Goal: Information Seeking & Learning: Learn about a topic

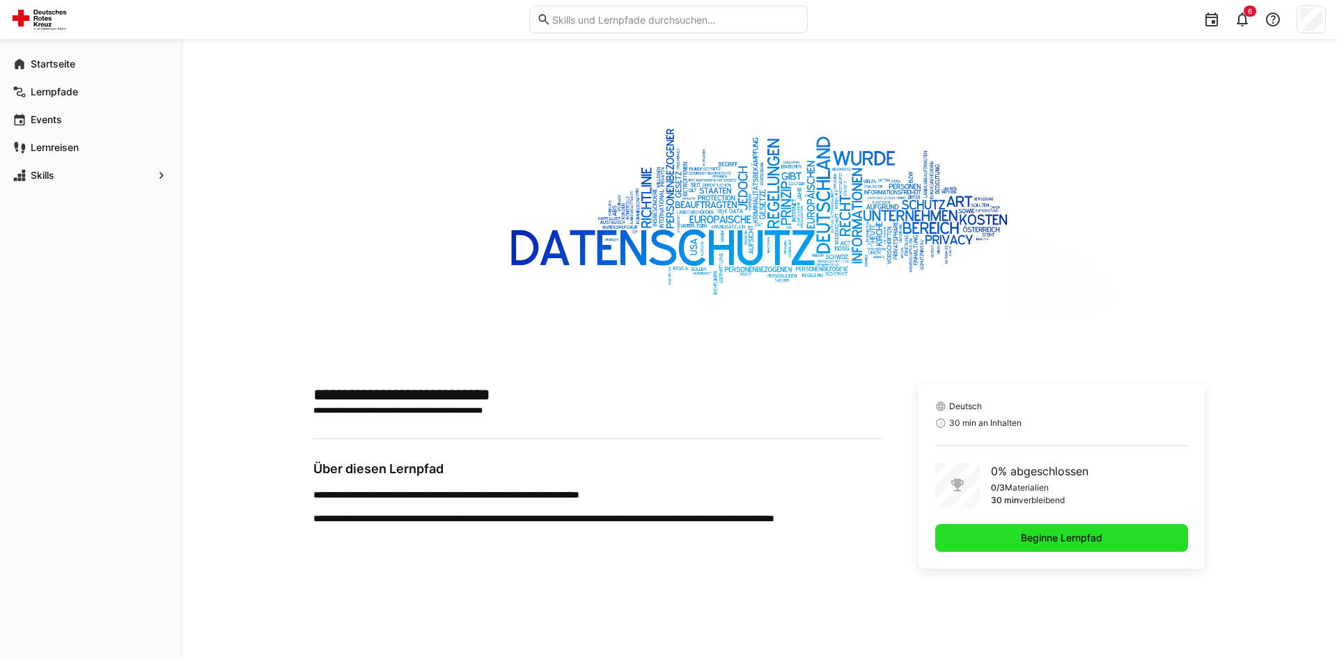
click at [1050, 540] on span "Beginne Lernpfad" at bounding box center [1062, 538] width 86 height 14
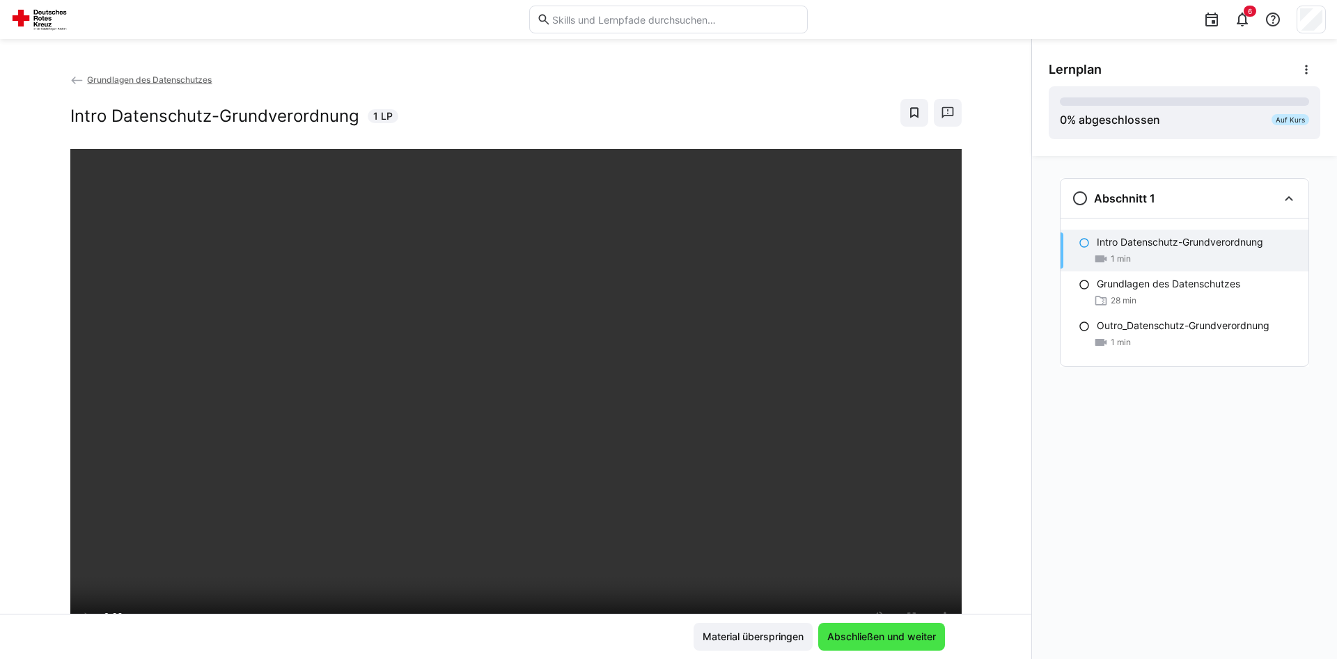
click at [920, 640] on span "Abschließen und weiter" at bounding box center [881, 637] width 113 height 14
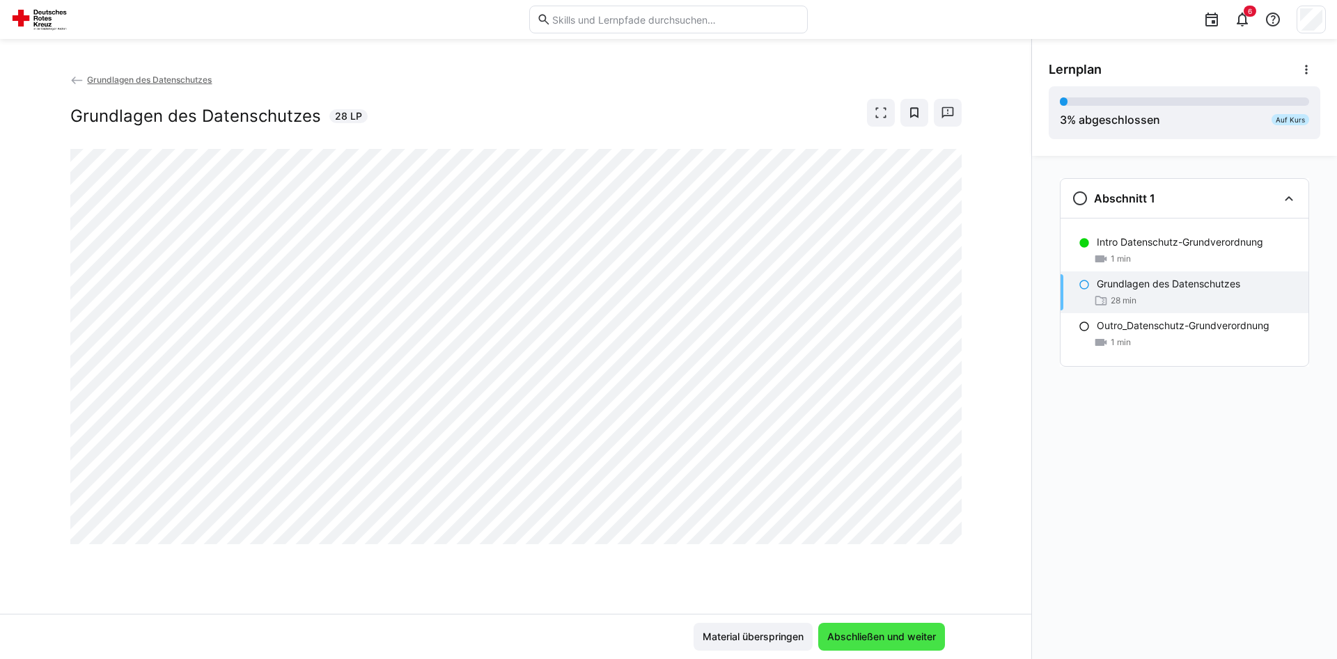
click at [889, 641] on span "Abschließen und weiter" at bounding box center [881, 637] width 113 height 14
click at [851, 642] on span "Abschließen und weiter" at bounding box center [881, 637] width 113 height 14
click at [771, 636] on span "Material überspringen" at bounding box center [752, 637] width 105 height 14
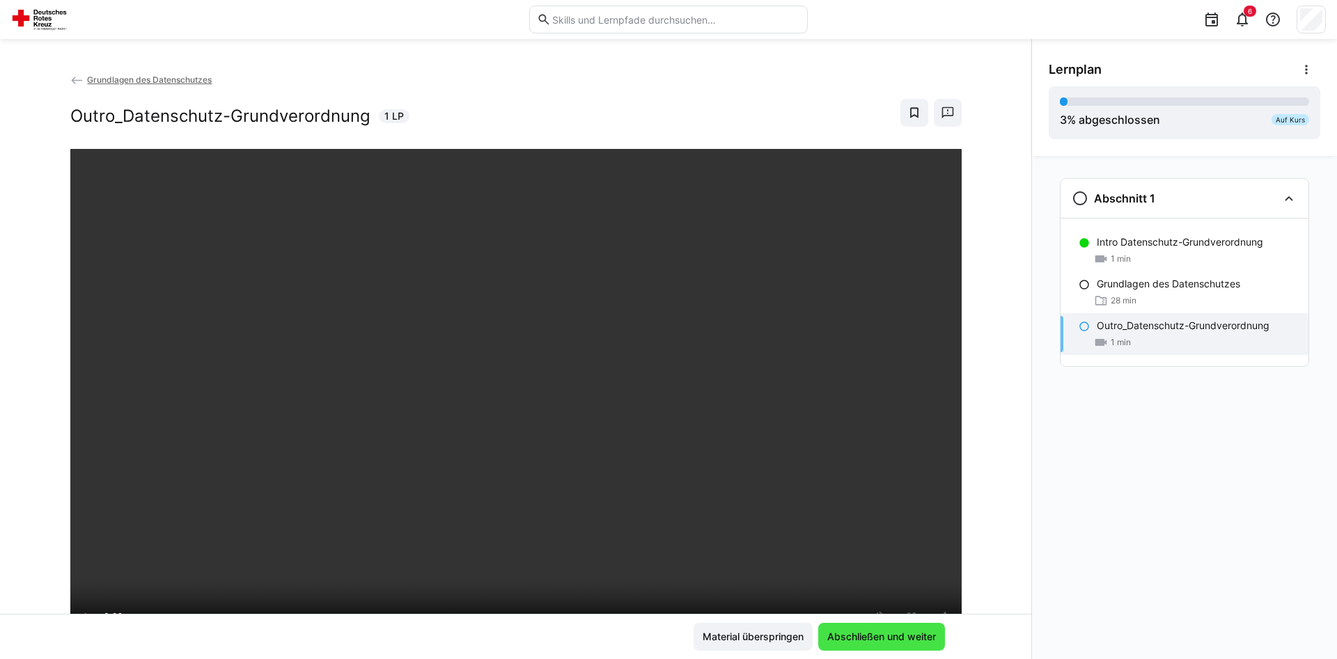
click at [854, 639] on span "Abschließen und weiter" at bounding box center [881, 637] width 113 height 14
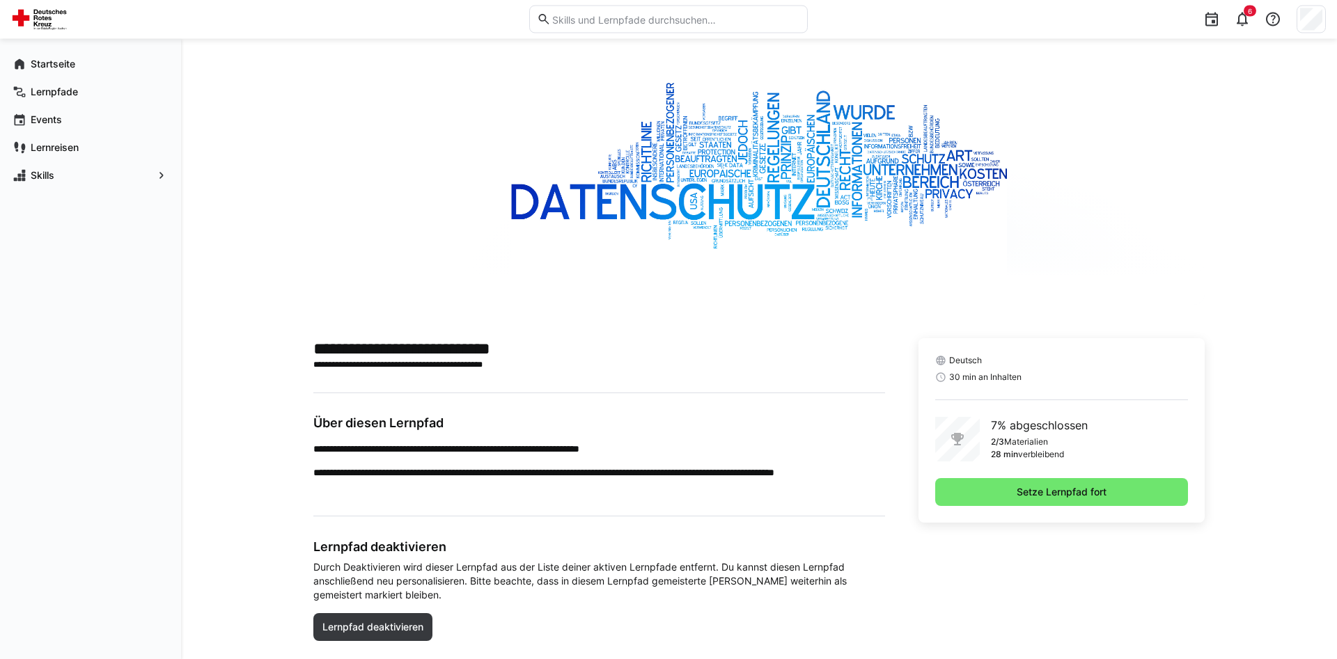
scroll to position [71, 0]
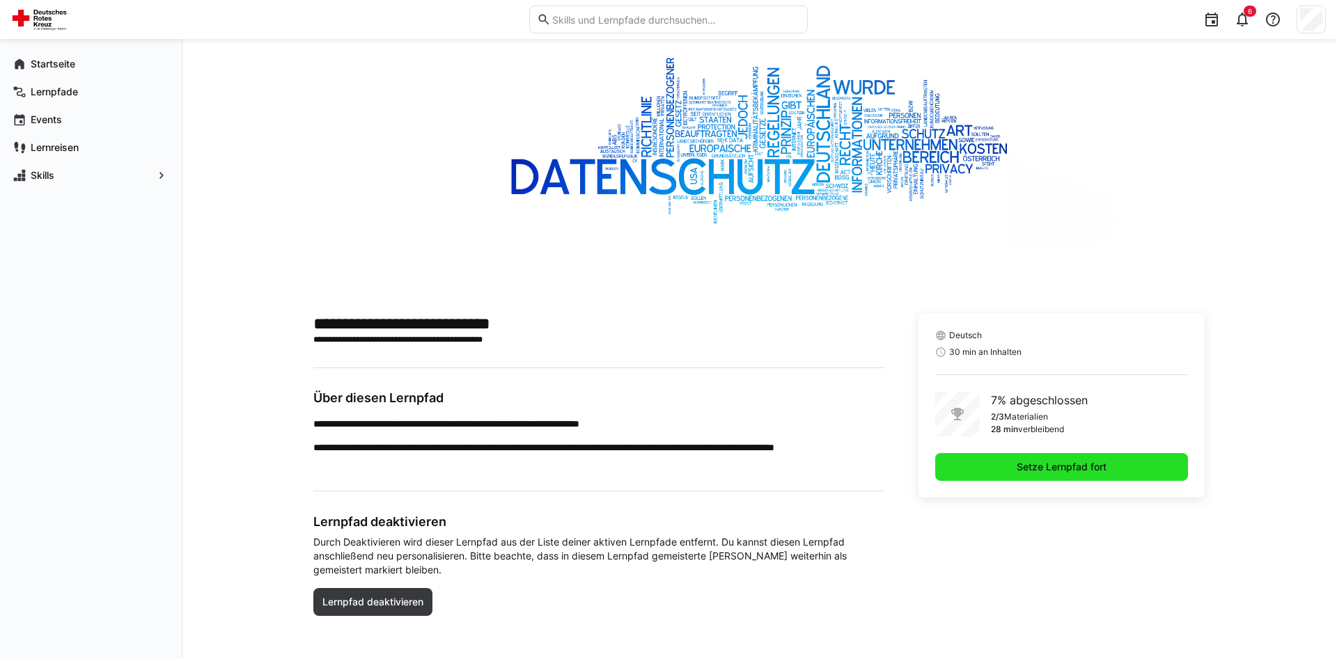
click at [1068, 470] on span "Setze Lernpfad fort" at bounding box center [1061, 467] width 94 height 14
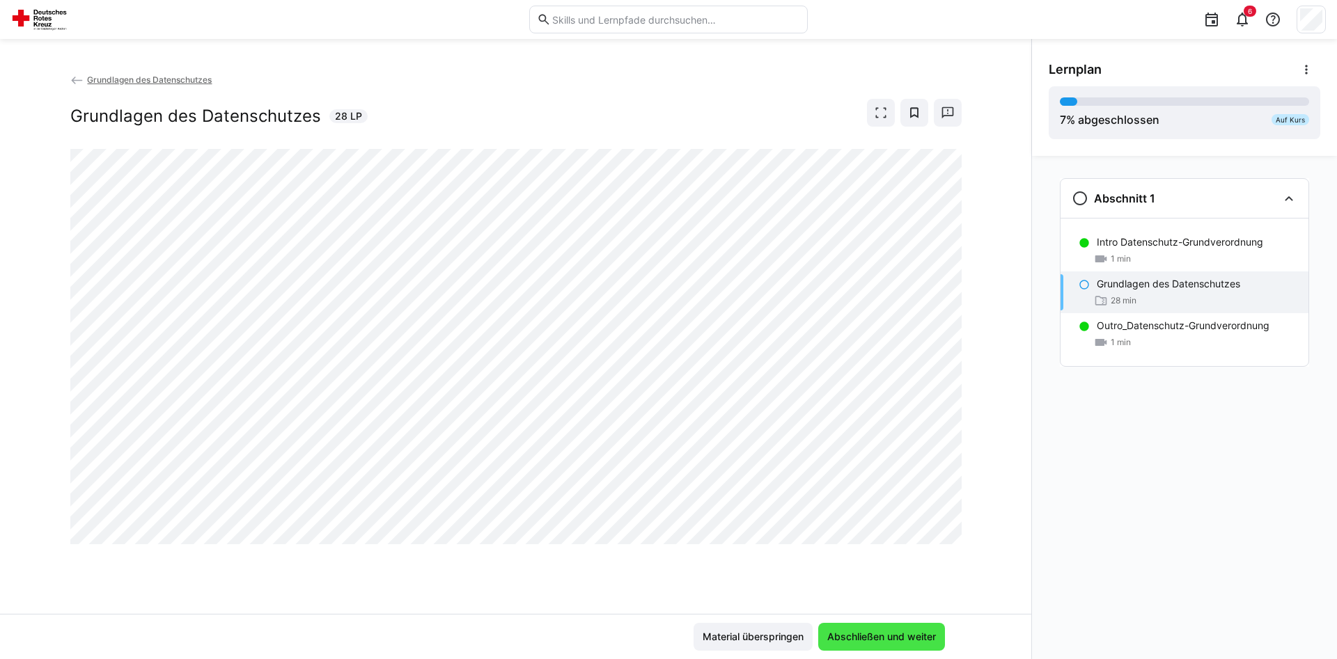
click at [849, 636] on span "Abschließen und weiter" at bounding box center [881, 637] width 113 height 14
click at [1085, 285] on eds-icon at bounding box center [1083, 284] width 11 height 11
click at [1082, 284] on eds-icon at bounding box center [1083, 284] width 11 height 11
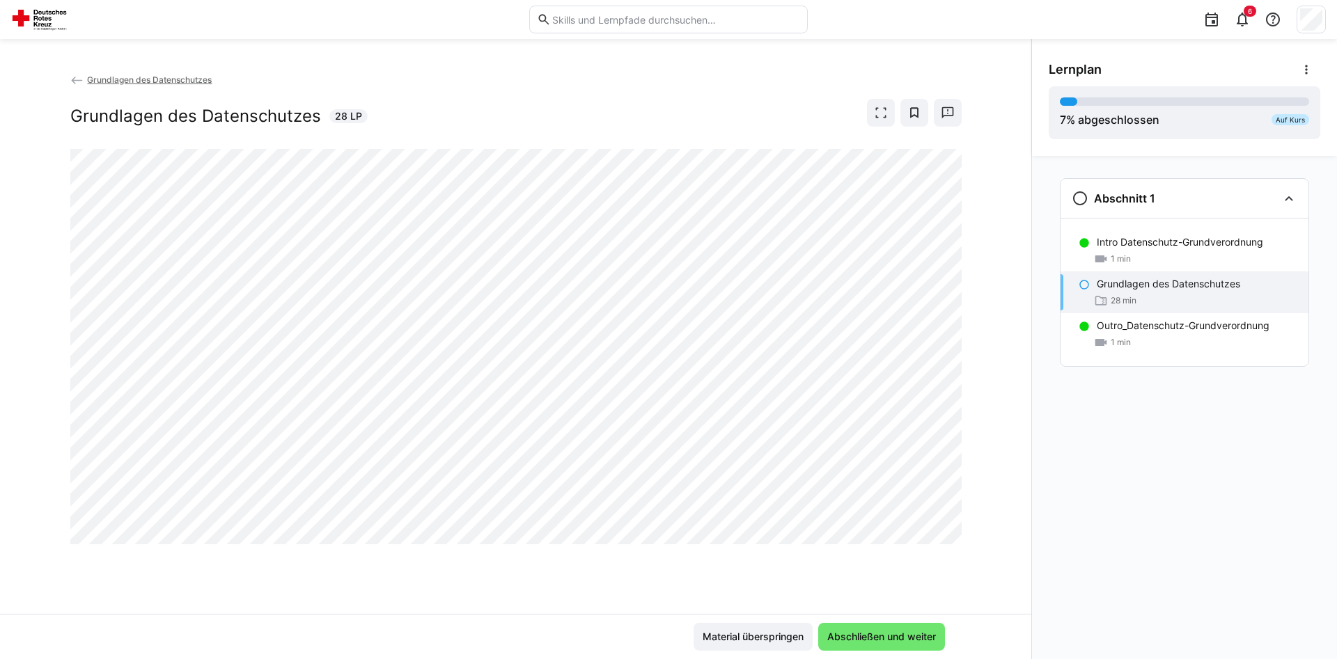
click at [1082, 285] on eds-icon at bounding box center [1083, 284] width 11 height 11
click at [1083, 285] on eds-icon at bounding box center [1083, 284] width 11 height 11
click at [1291, 201] on eds-icon at bounding box center [1288, 198] width 17 height 17
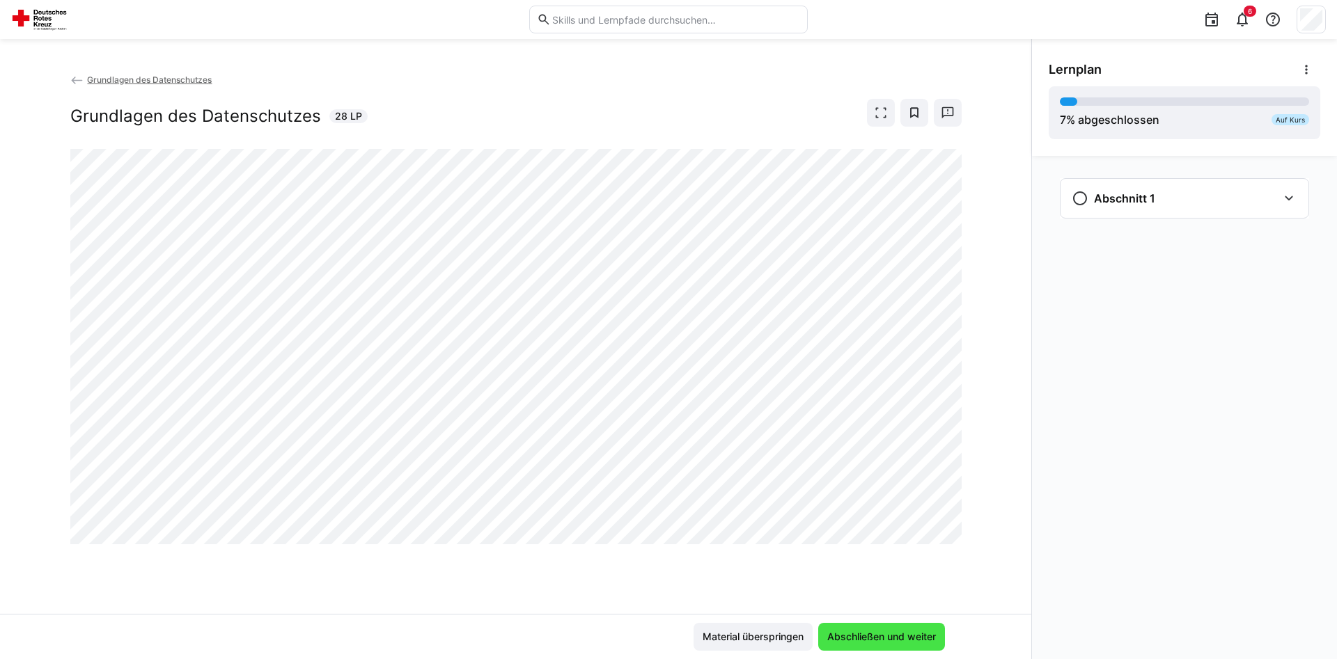
click at [852, 634] on span "Abschließen und weiter" at bounding box center [881, 637] width 113 height 14
click at [730, 638] on span "Material überspringen" at bounding box center [752, 637] width 105 height 14
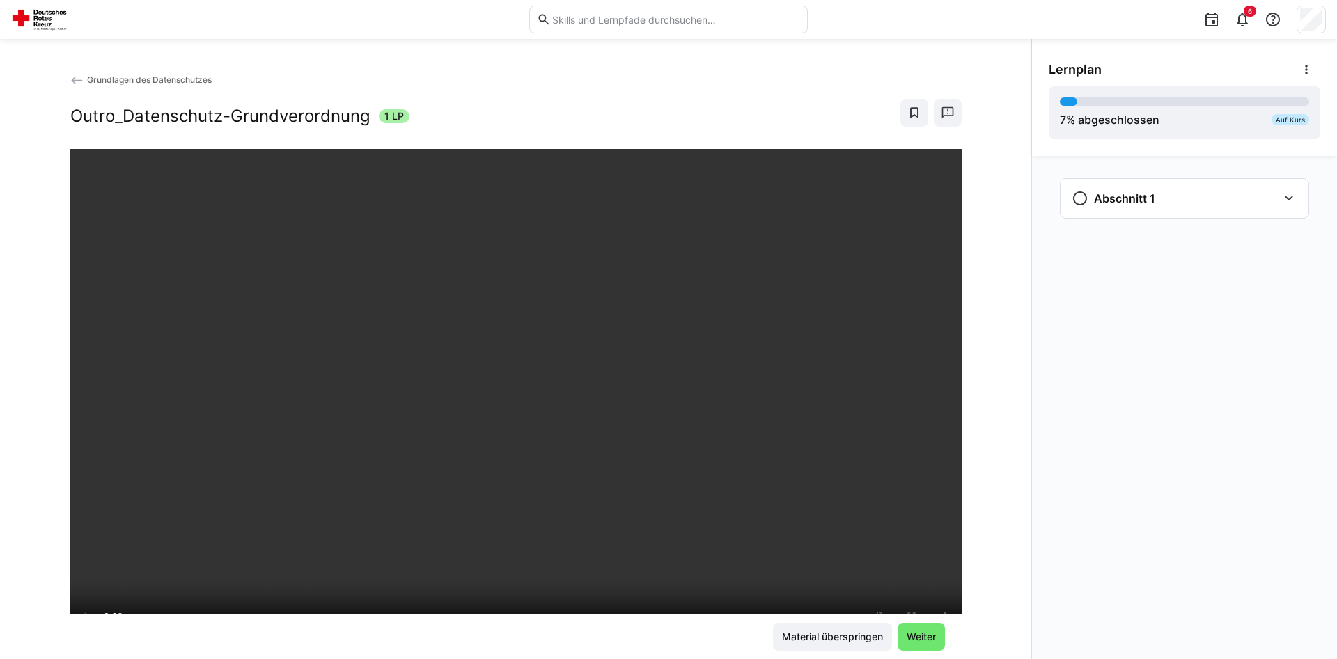
scroll to position [71, 0]
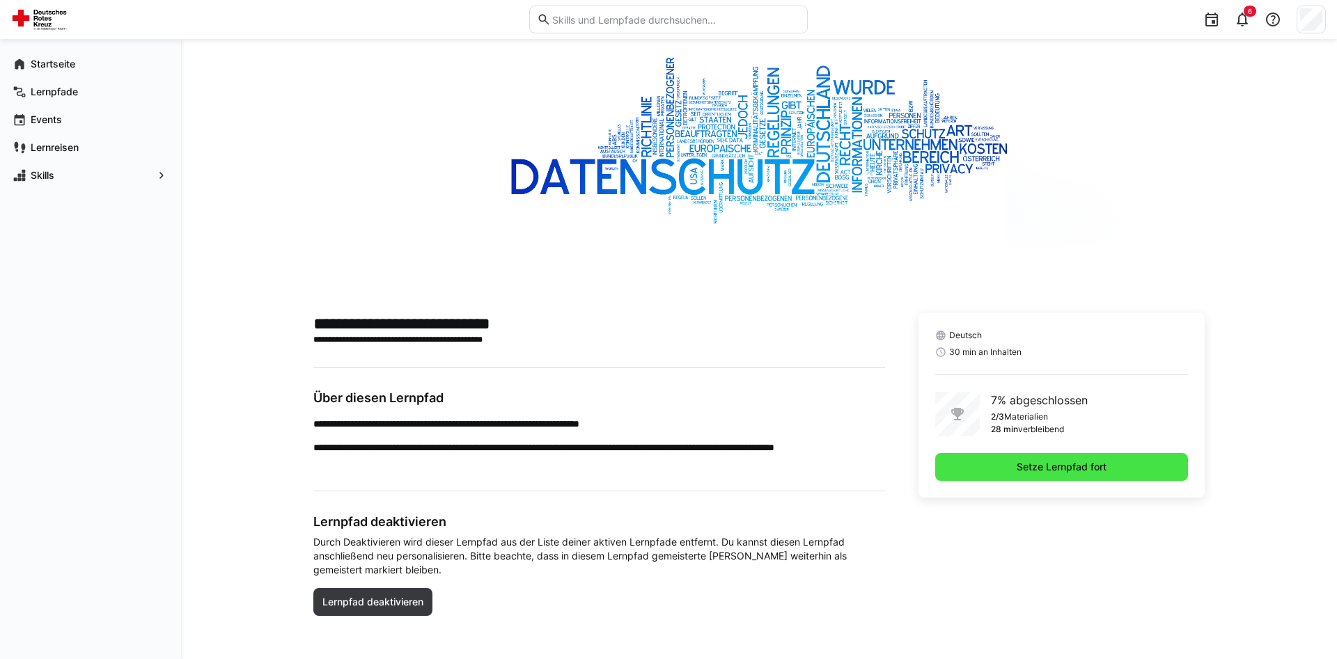
click at [1065, 471] on span "Setze Lernpfad fort" at bounding box center [1061, 467] width 94 height 14
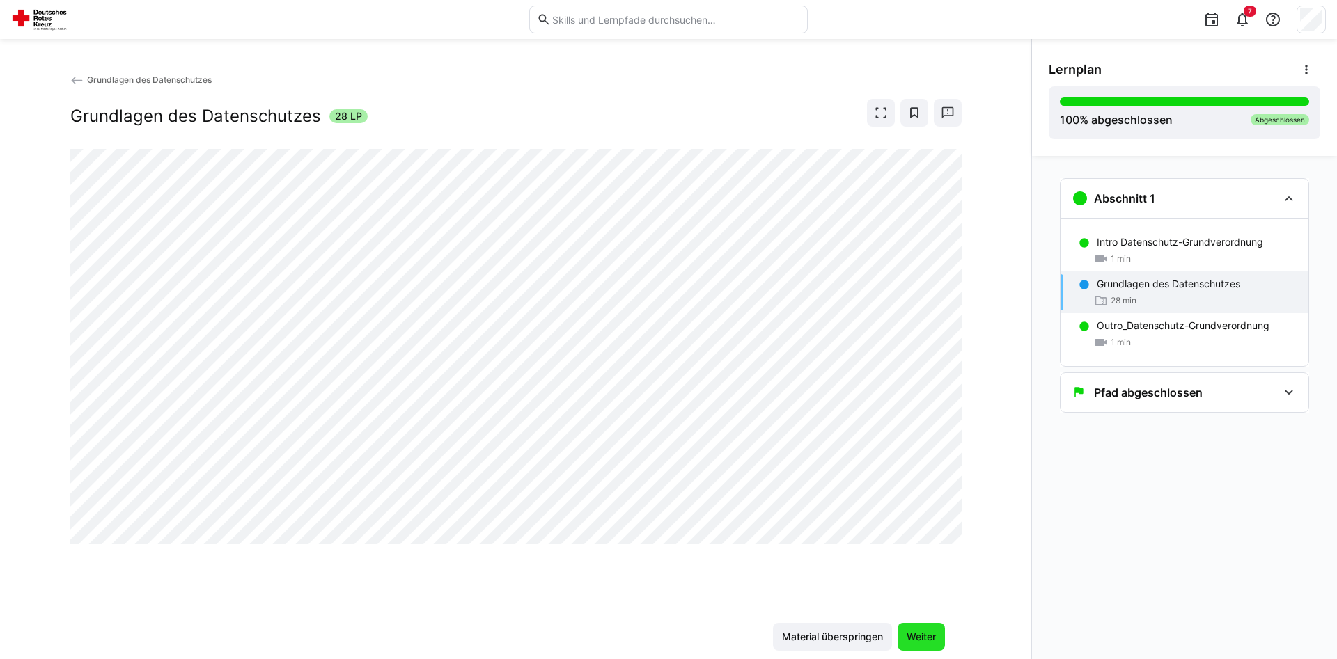
click at [922, 640] on span "Weiter" at bounding box center [920, 637] width 33 height 14
click at [1287, 391] on eds-icon at bounding box center [1288, 392] width 17 height 17
drag, startPoint x: 1275, startPoint y: 486, endPoint x: 1275, endPoint y: 466, distance: 19.5
click at [1275, 482] on app-classroom-navigation "Abschnitt 1 Intro Datenschutz-Grundverordnung 1 min Grundlagen des Datenschutze…" at bounding box center [1185, 338] width 272 height 331
click at [1288, 197] on eds-icon at bounding box center [1288, 198] width 17 height 17
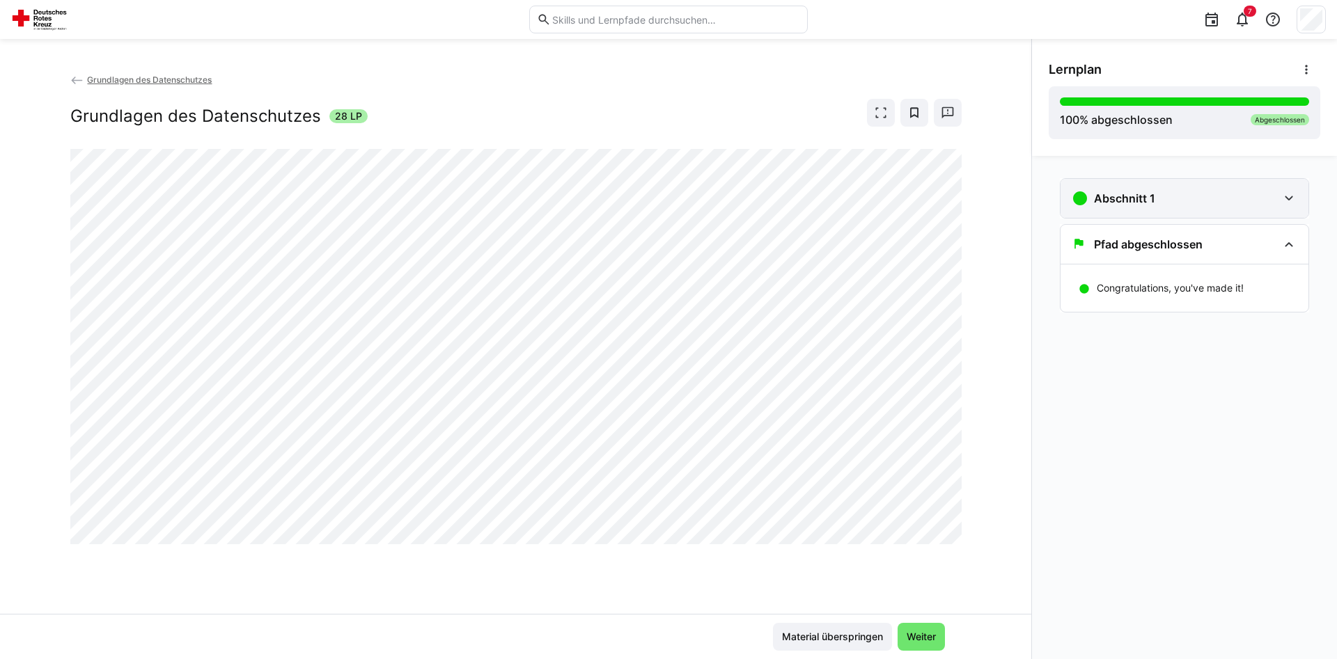
click at [1288, 196] on eds-icon at bounding box center [1288, 198] width 17 height 17
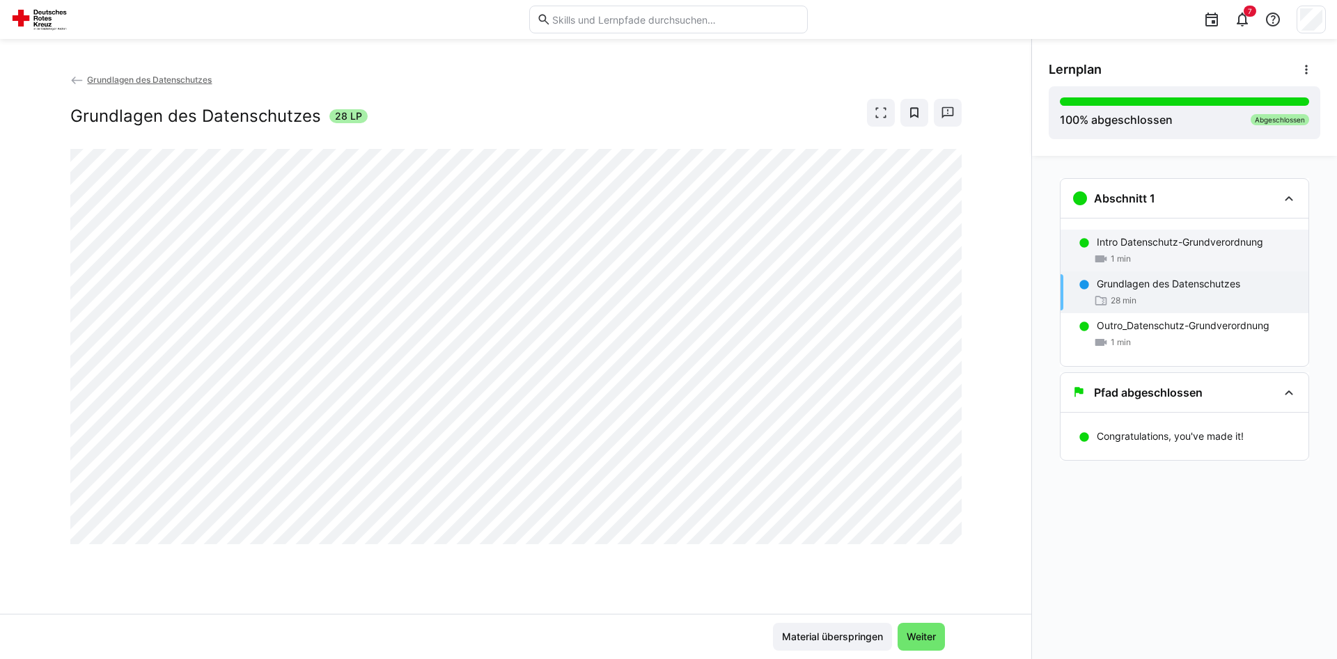
click at [1087, 247] on eds-icon at bounding box center [1083, 242] width 11 height 11
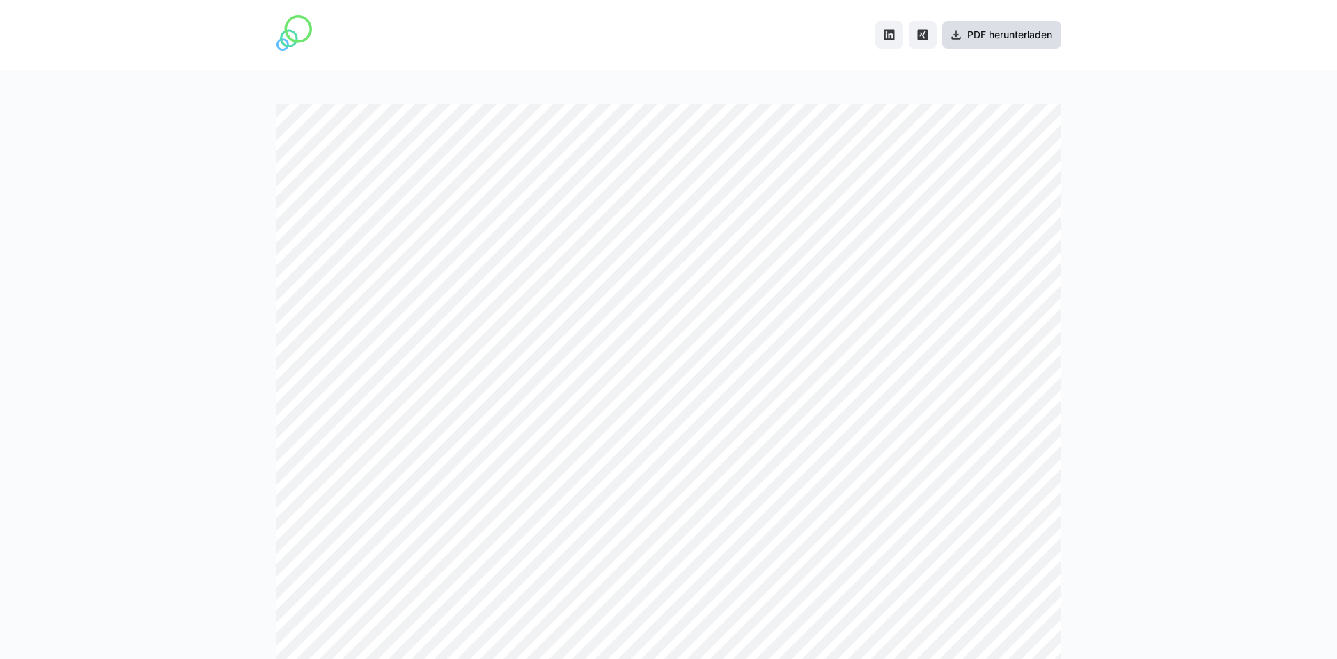
click at [1028, 32] on span "PDF herunterladen" at bounding box center [1009, 35] width 89 height 14
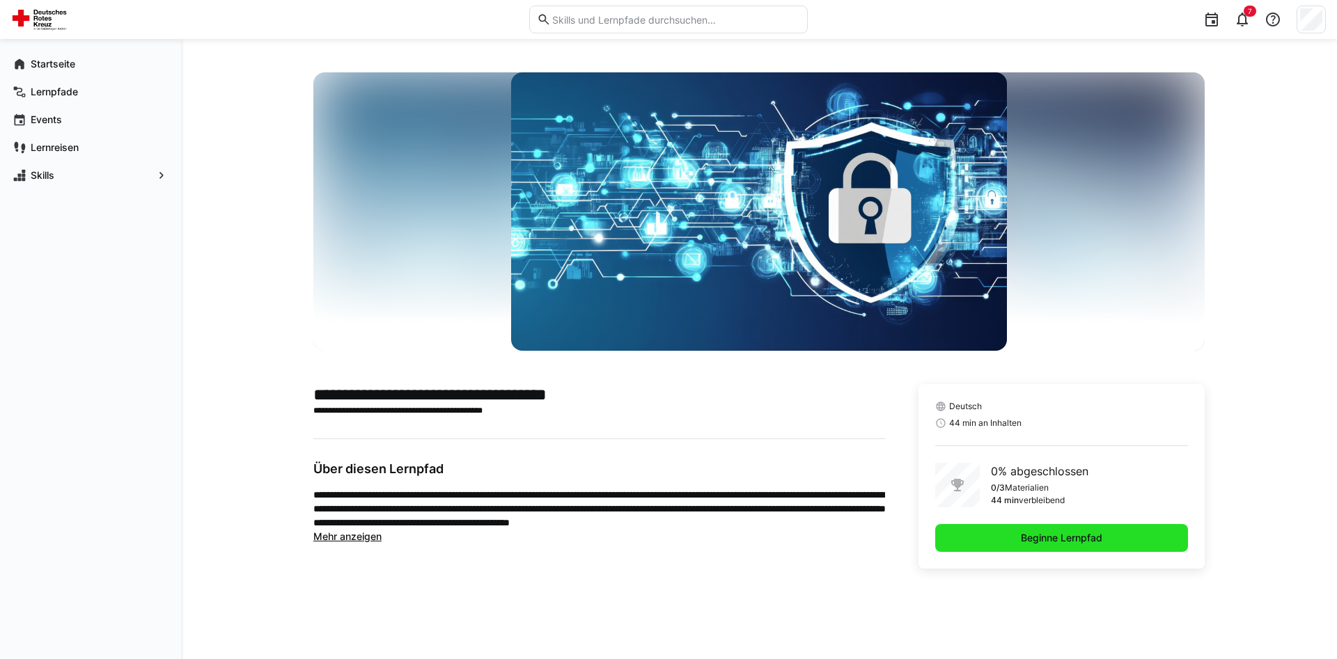
click at [980, 536] on span "Beginne Lernpfad" at bounding box center [1061, 538] width 253 height 28
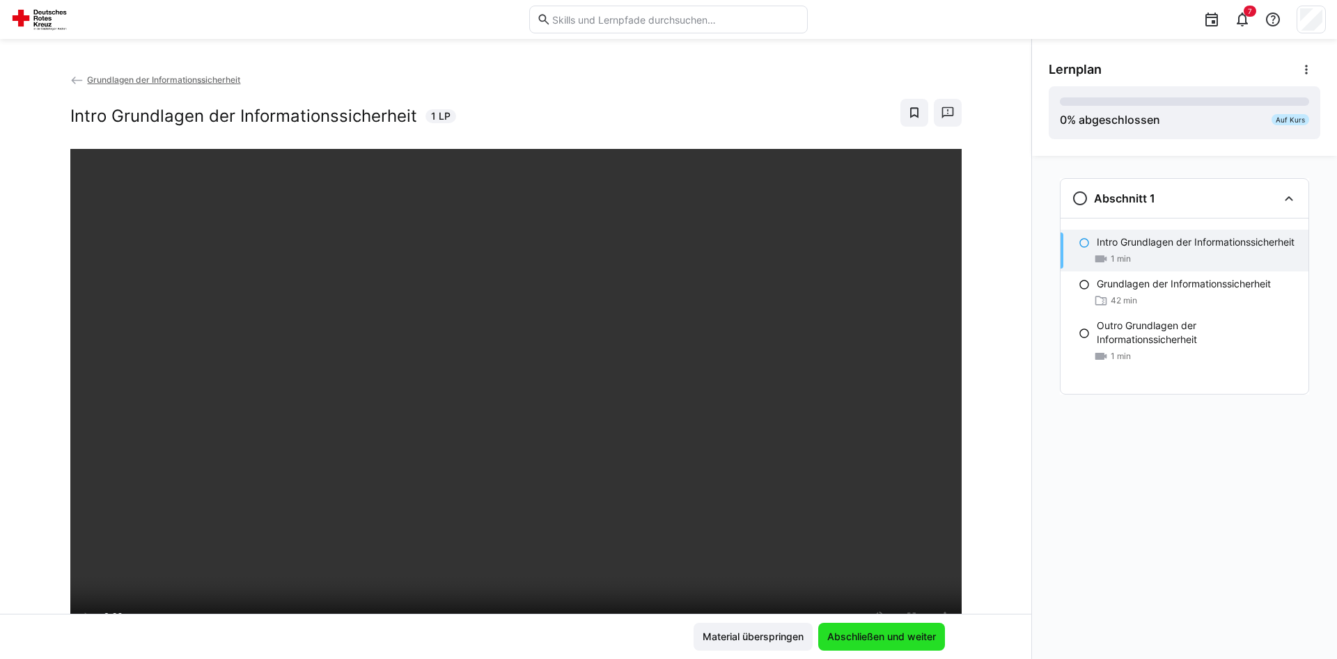
click at [906, 637] on span "Abschließen und weiter" at bounding box center [881, 637] width 113 height 14
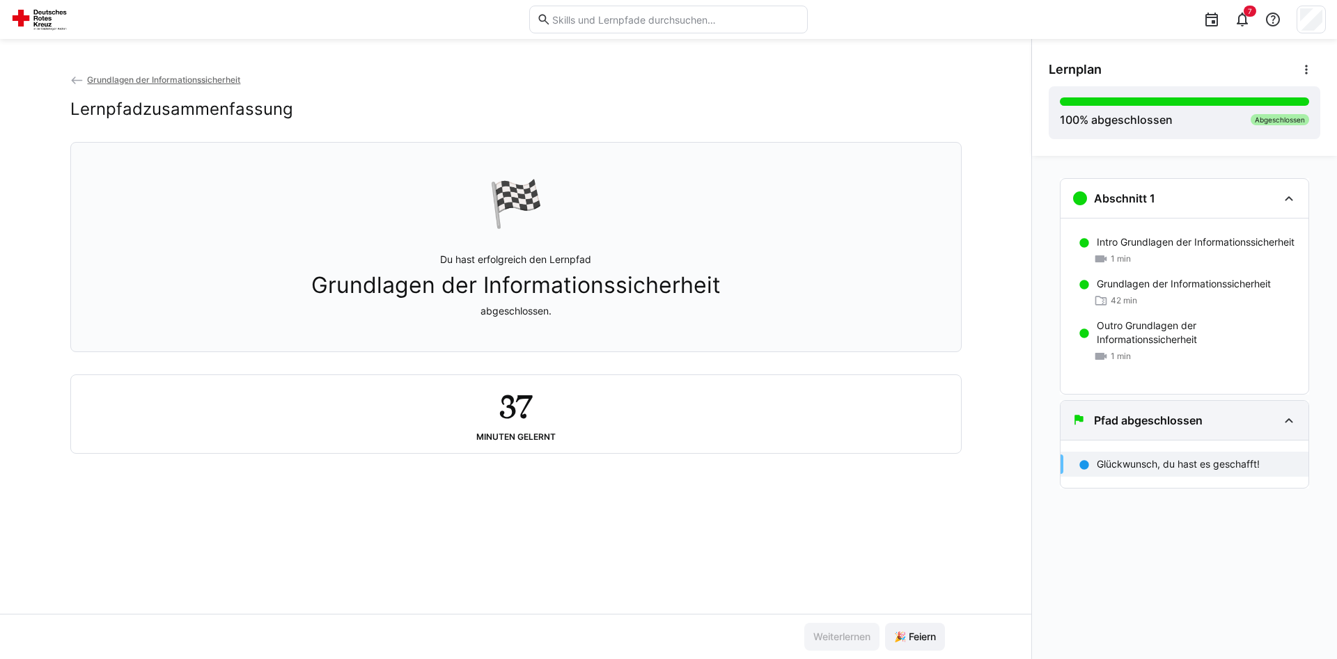
click at [1149, 418] on h3 "Pfad abgeschlossen" at bounding box center [1148, 421] width 109 height 14
click at [1192, 419] on h3 "Pfad abgeschlossen" at bounding box center [1148, 421] width 109 height 14
click at [1288, 419] on eds-icon at bounding box center [1288, 420] width 17 height 17
click at [1216, 115] on div "100 % abgeschlossen Abgeschlossen" at bounding box center [1184, 112] width 249 height 31
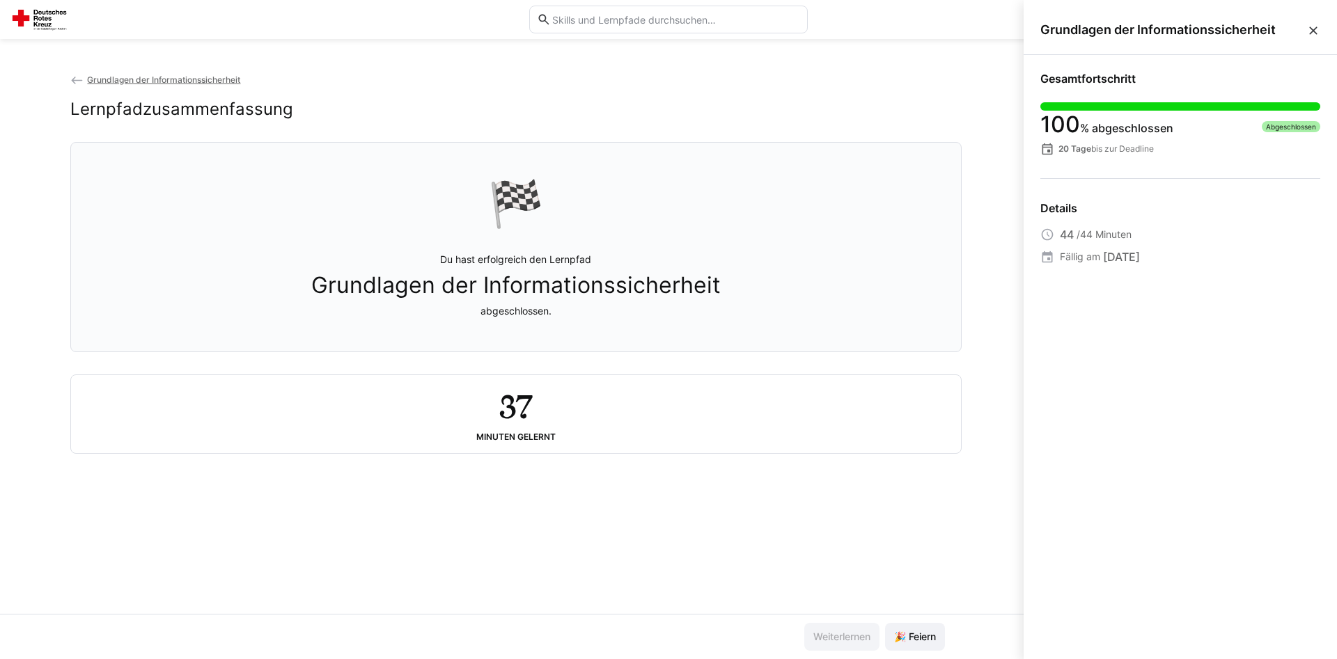
click at [1310, 28] on eds-icon at bounding box center [1313, 31] width 14 height 14
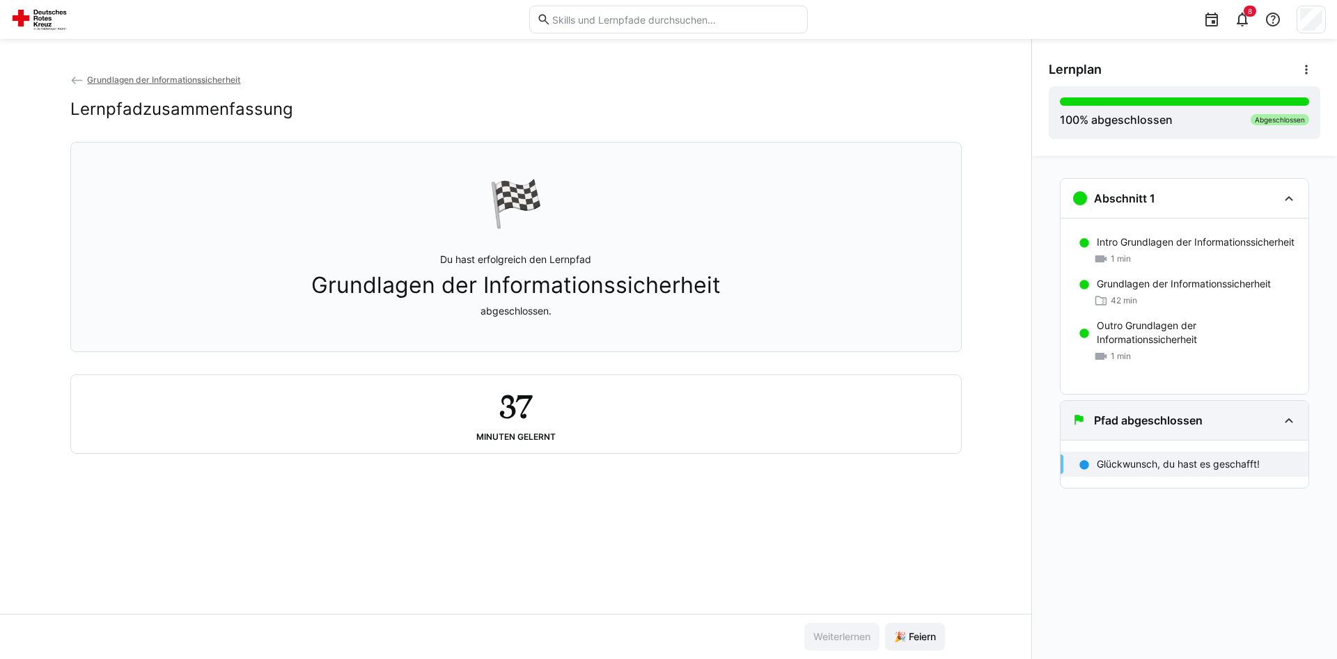
click at [1235, 418] on div "Pfad abgeschlossen" at bounding box center [1174, 420] width 206 height 17
click at [1289, 421] on eds-icon at bounding box center [1288, 420] width 17 height 17
click at [1085, 422] on div at bounding box center [1079, 420] width 17 height 17
click at [917, 637] on span "🎉 Feiern" at bounding box center [915, 637] width 46 height 14
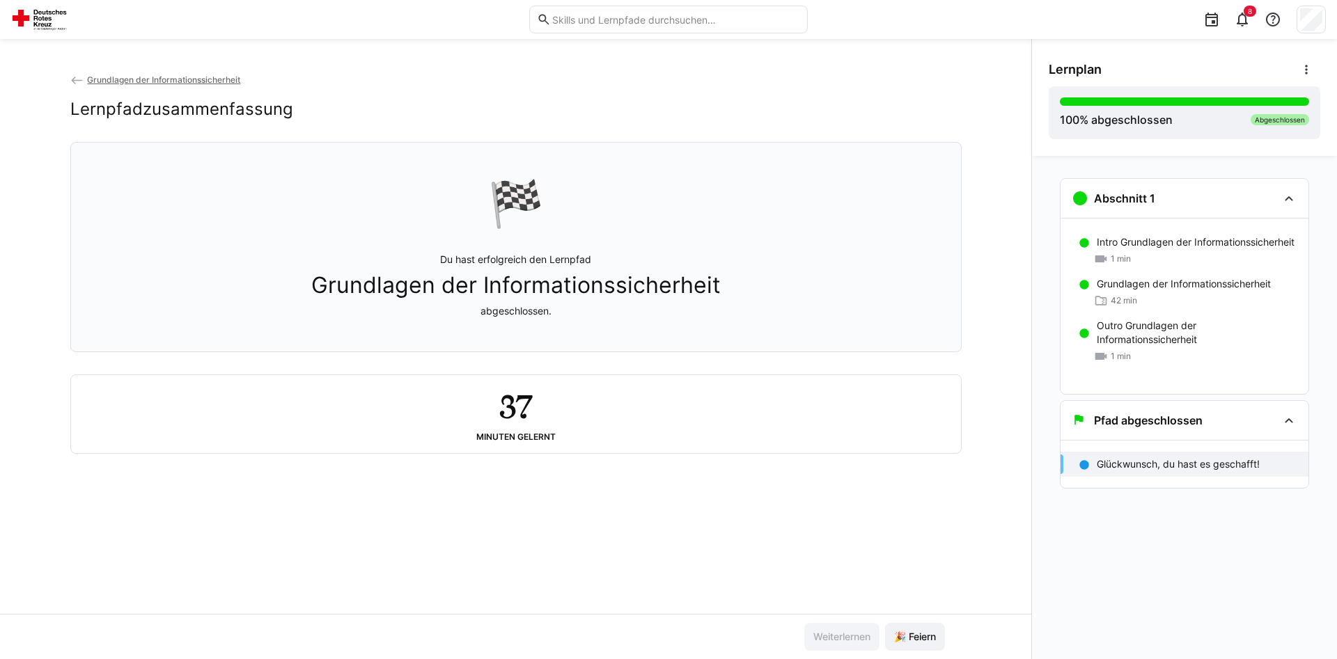
click at [141, 81] on span "Grundlagen der Informationssicherheit" at bounding box center [163, 79] width 153 height 10
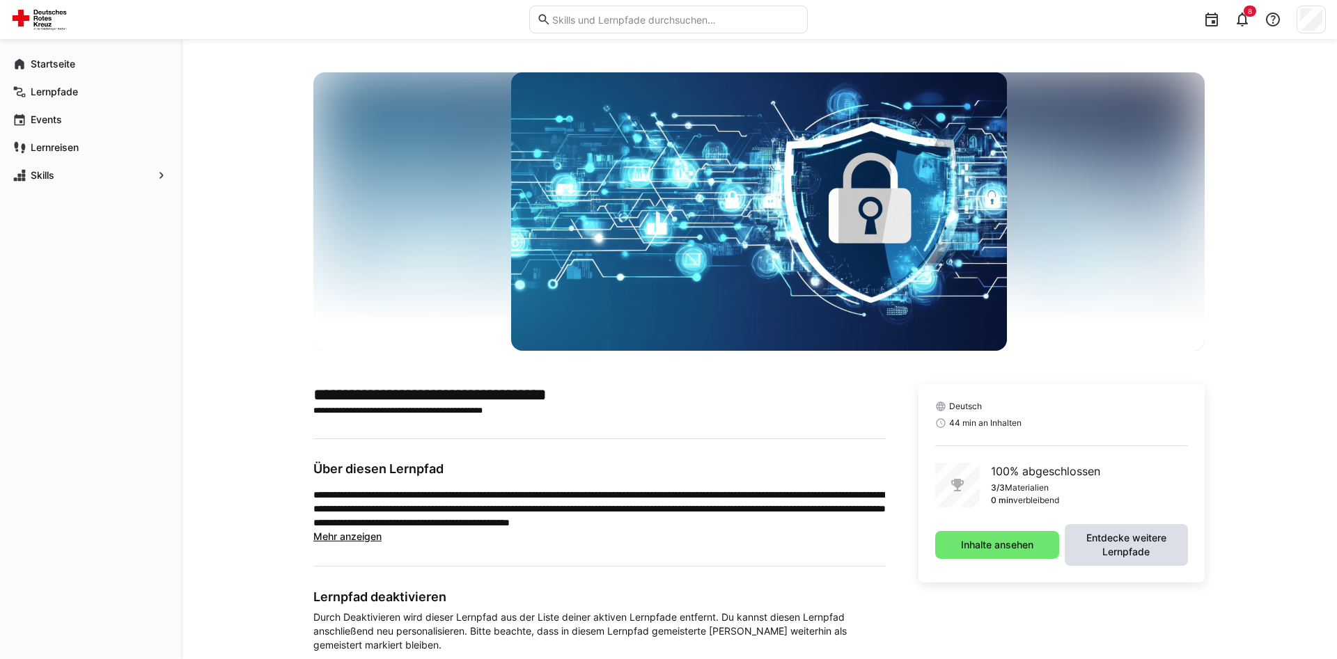
click at [1108, 542] on span "Entdecke weitere Lernpfade" at bounding box center [1125, 545] width 109 height 28
click at [1007, 540] on span "Inhalte ansehen" at bounding box center [997, 538] width 77 height 14
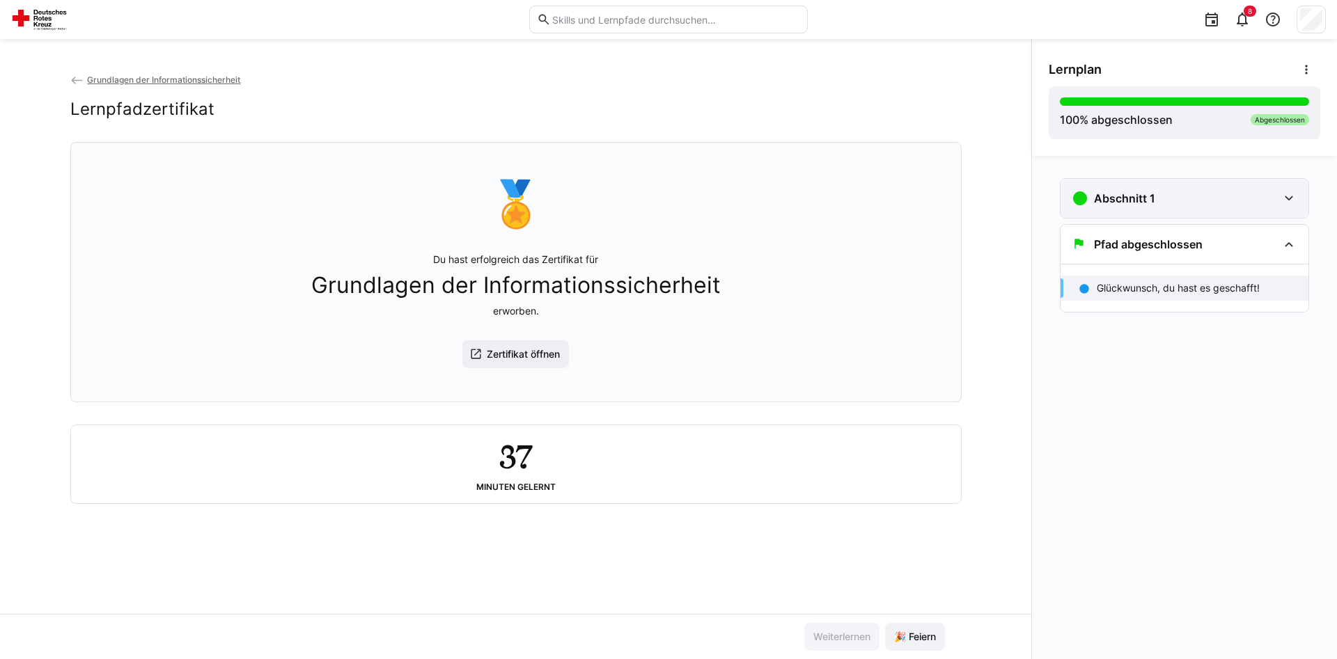
click at [1293, 193] on eds-icon at bounding box center [1288, 198] width 17 height 17
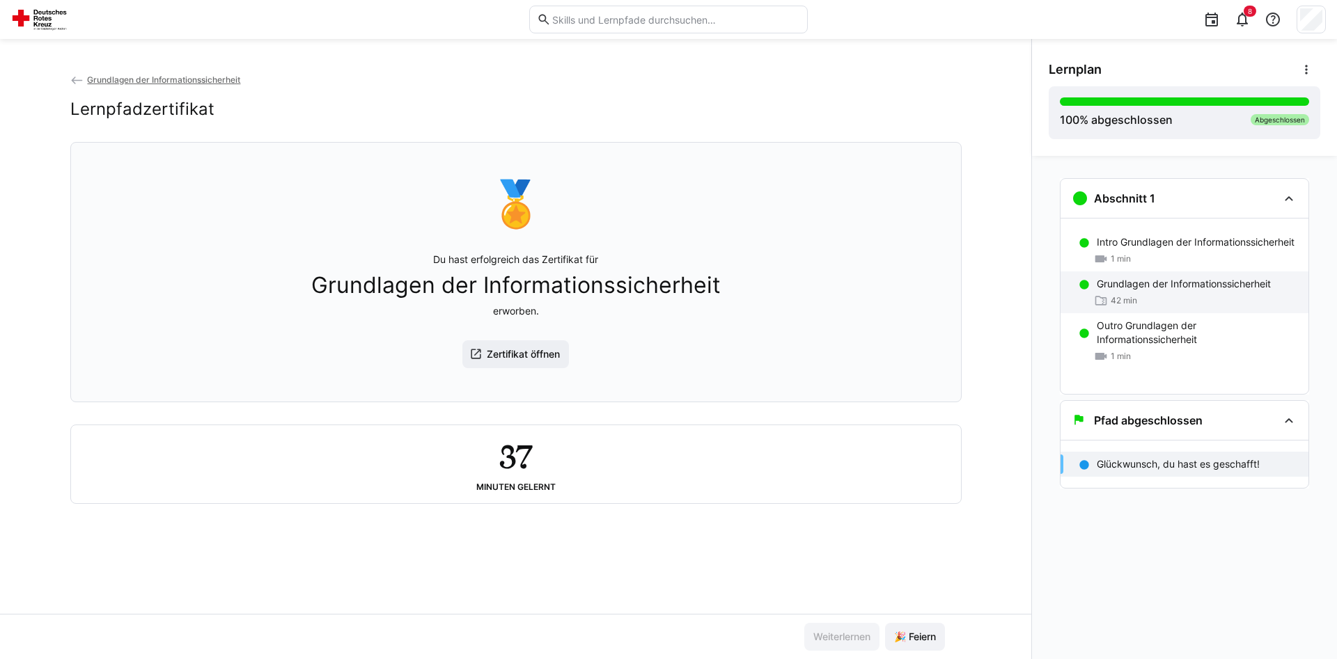
click at [1177, 291] on p "Grundlagen der Informationssicherheit" at bounding box center [1184, 284] width 174 height 14
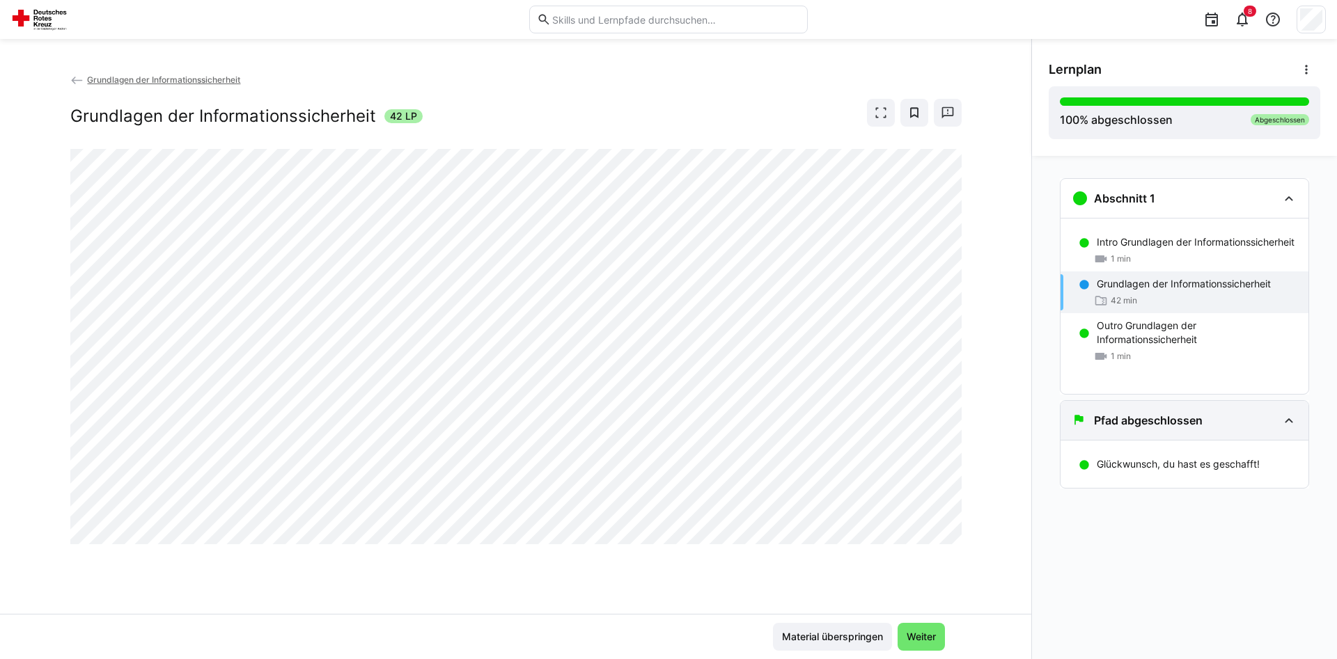
click at [1267, 425] on div "Pfad abgeschlossen" at bounding box center [1174, 420] width 206 height 17
click at [1194, 412] on div "Pfad abgeschlossen" at bounding box center [1136, 420] width 131 height 17
click at [1140, 466] on p "Glückwunsch, du hast es geschafft!" at bounding box center [1178, 464] width 163 height 14
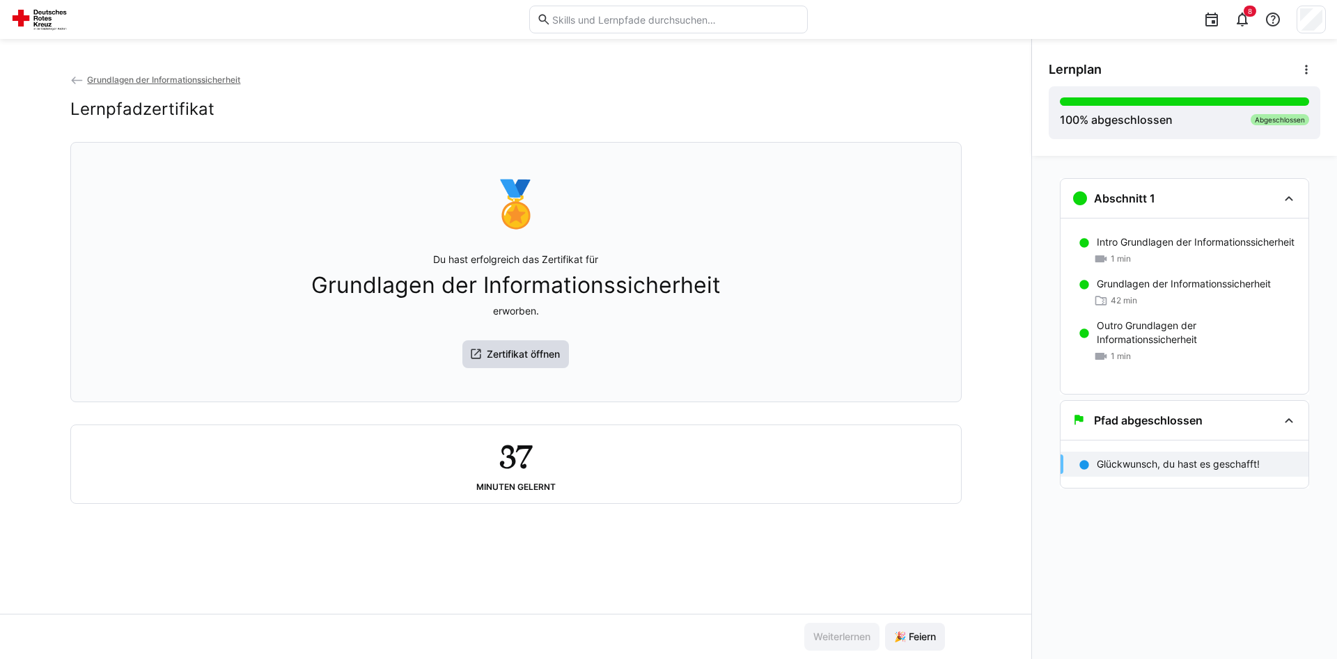
click at [521, 356] on span "Zertifikat öffnen" at bounding box center [523, 354] width 77 height 14
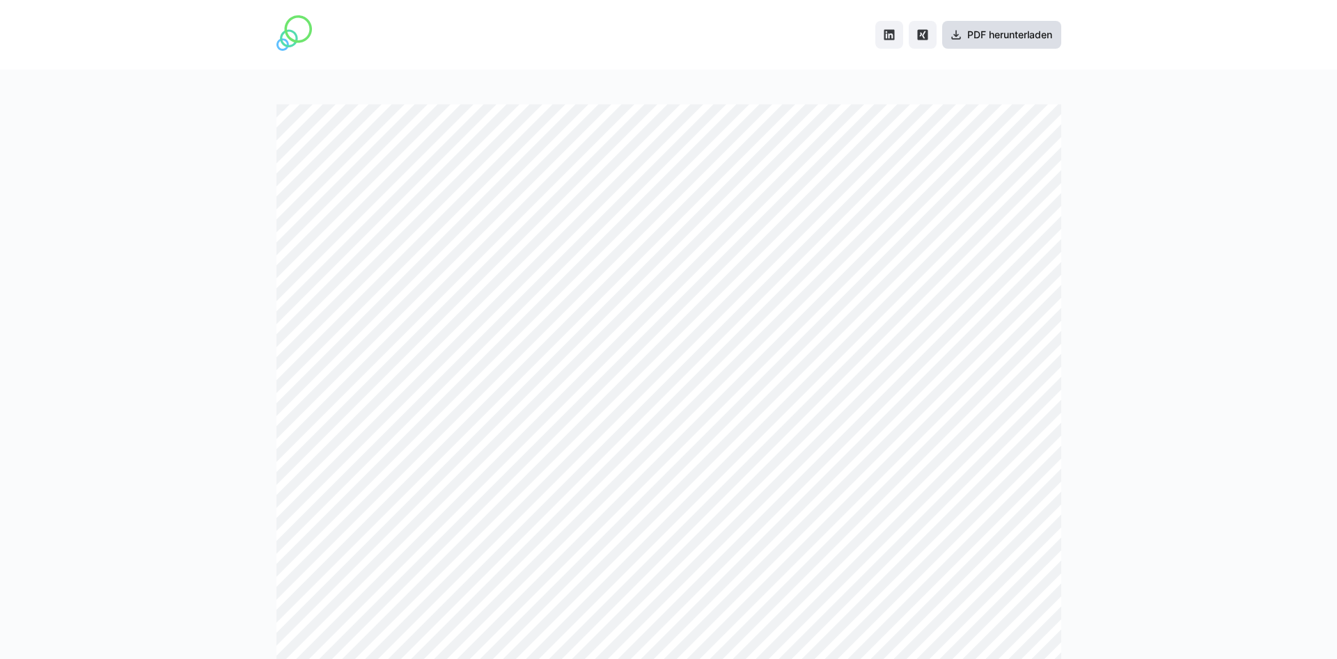
click at [1012, 32] on span "PDF herunterladen" at bounding box center [1009, 35] width 89 height 14
